Goal: Navigation & Orientation: Find specific page/section

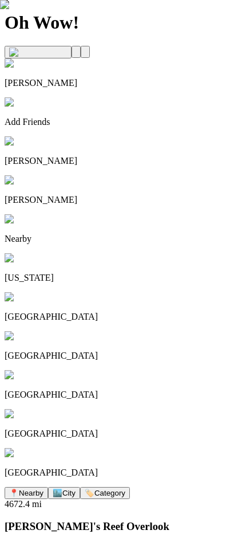
click at [67, 48] on img at bounding box center [38, 52] width 58 height 9
